Goal: Book appointment/travel/reservation

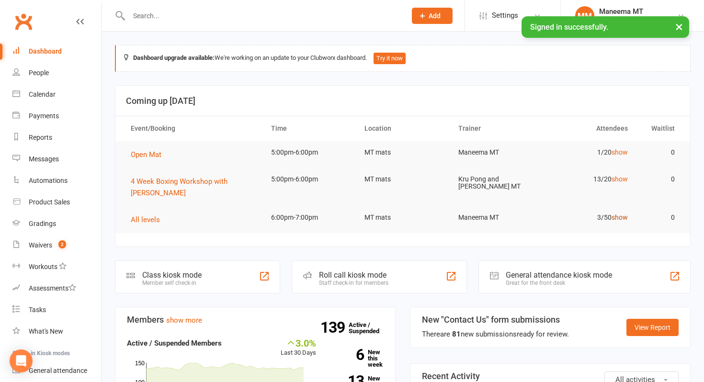
click at [617, 219] on link "show" at bounding box center [619, 218] width 16 height 8
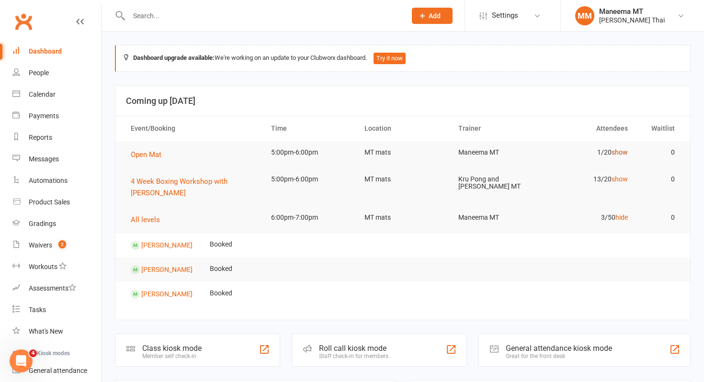
click at [621, 149] on link "show" at bounding box center [619, 152] width 16 height 8
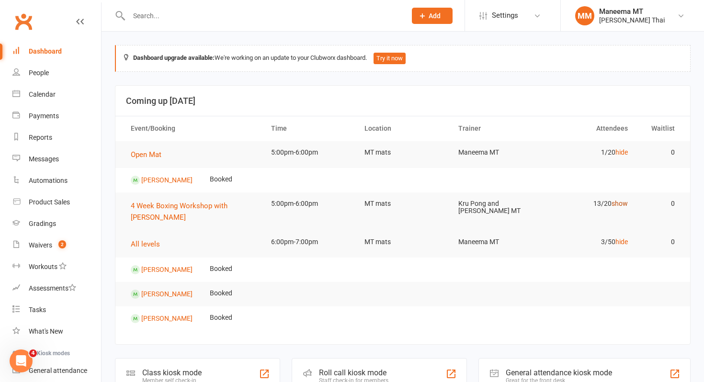
click at [621, 201] on link "show" at bounding box center [619, 204] width 16 height 8
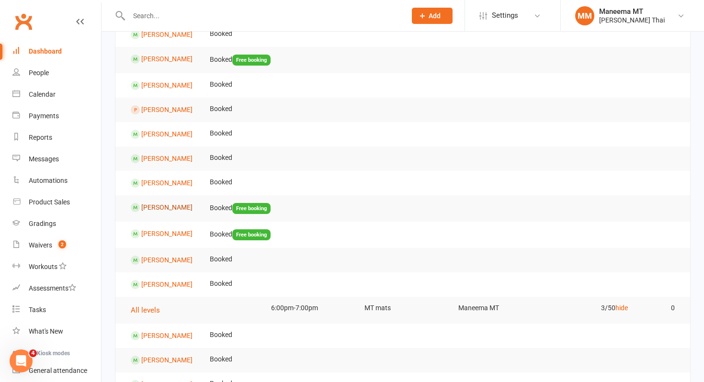
scroll to position [268, 0]
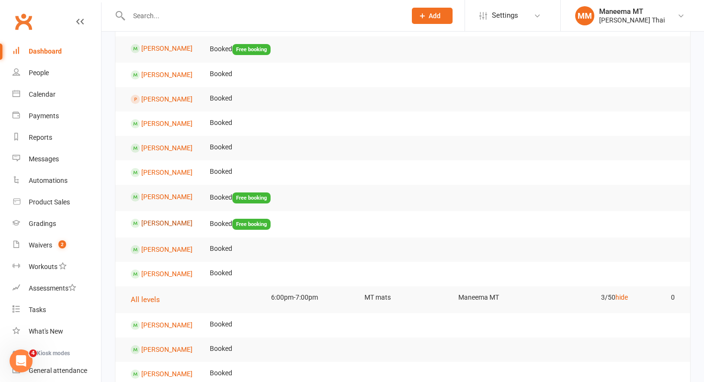
click at [160, 221] on link "[PERSON_NAME]" at bounding box center [166, 223] width 51 height 8
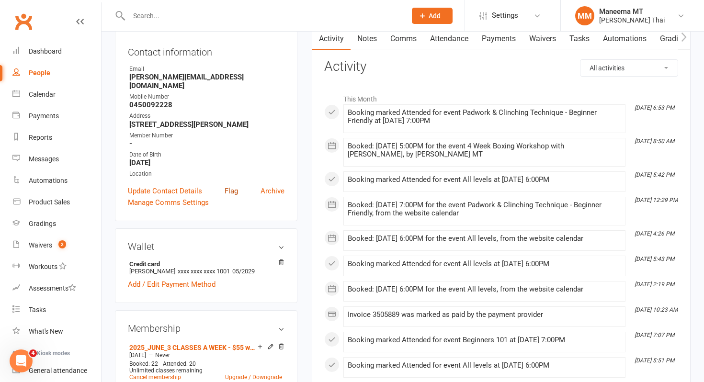
scroll to position [96, 0]
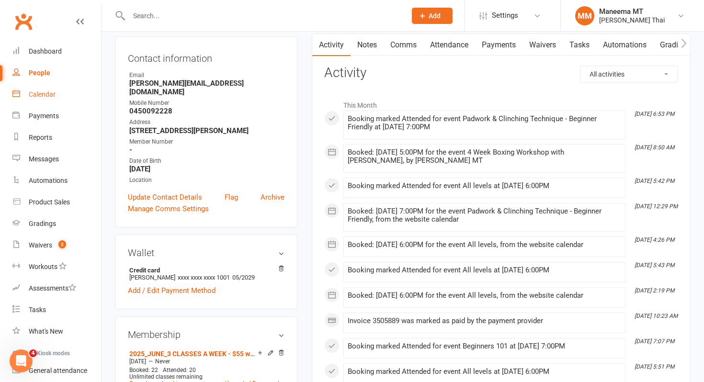
click at [49, 97] on div "Calendar" at bounding box center [42, 94] width 27 height 8
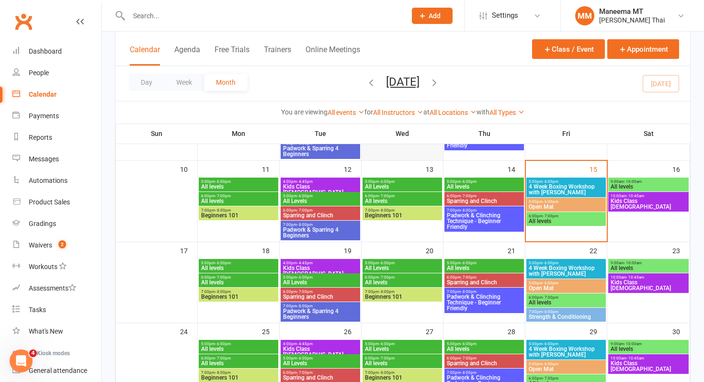
scroll to position [223, 0]
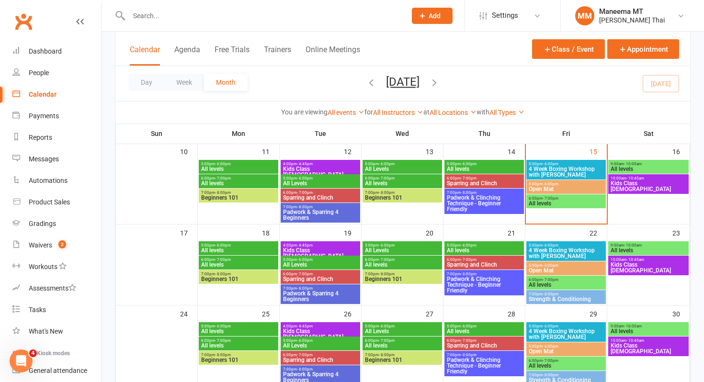
click at [394, 263] on span "All levels" at bounding box center [402, 265] width 76 height 6
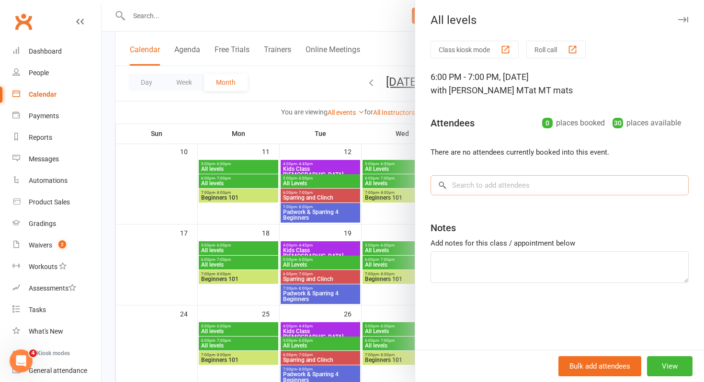
click at [517, 182] on input "search" at bounding box center [559, 185] width 258 height 20
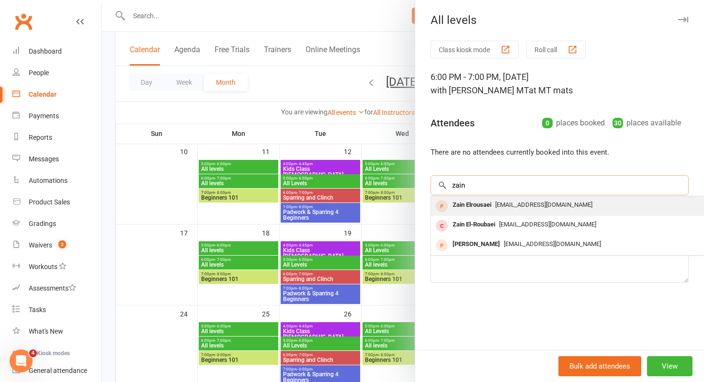
type input "zain"
click at [513, 213] on div "Zain Elrousaei [EMAIL_ADDRESS][DOMAIN_NAME]" at bounding box center [574, 206] width 286 height 20
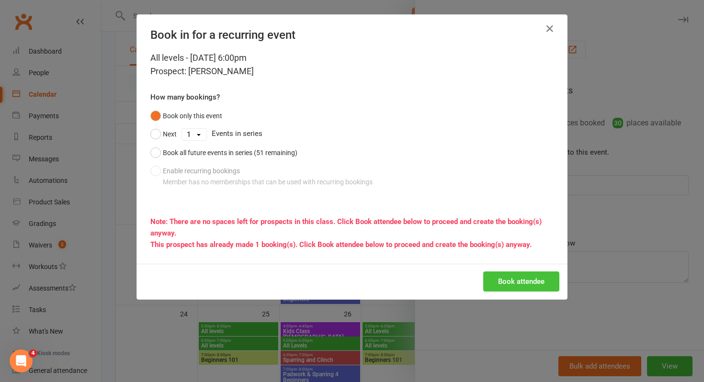
click at [512, 282] on button "Book attendee" at bounding box center [521, 281] width 76 height 20
